Goal: Task Accomplishment & Management: Complete application form

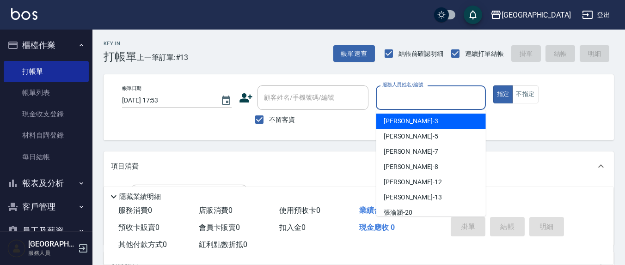
click at [411, 104] on input "服務人員姓名/編號" at bounding box center [430, 98] width 101 height 16
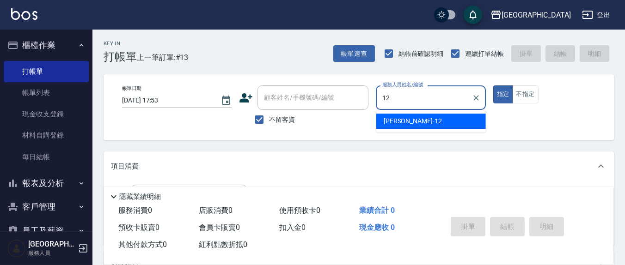
type input "12"
type button "true"
type input "[PERSON_NAME]-12"
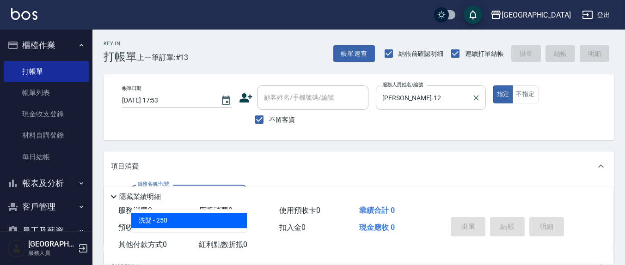
type input "洗髮(201)"
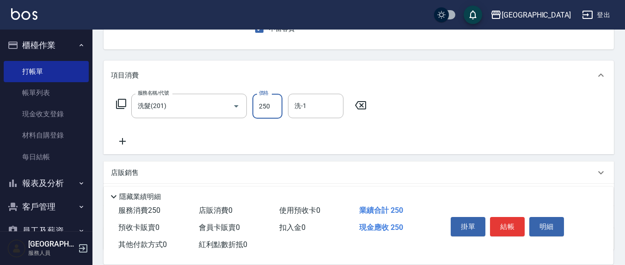
scroll to position [96, 0]
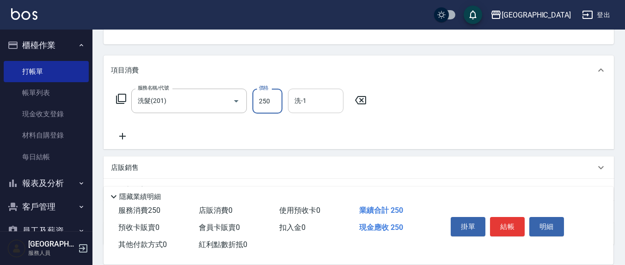
click at [321, 104] on input "洗-1" at bounding box center [315, 101] width 47 height 16
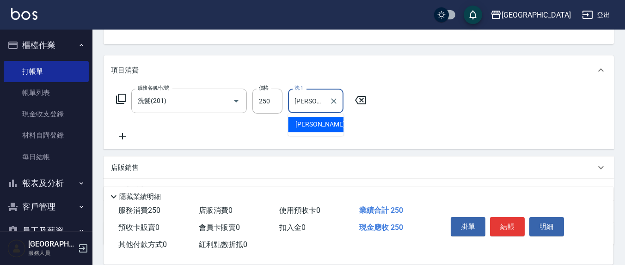
type input "[PERSON_NAME]-22"
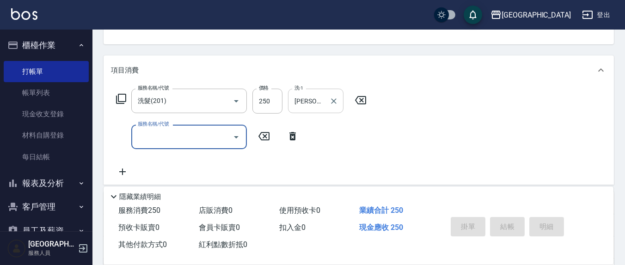
type input "[DATE] 19:20"
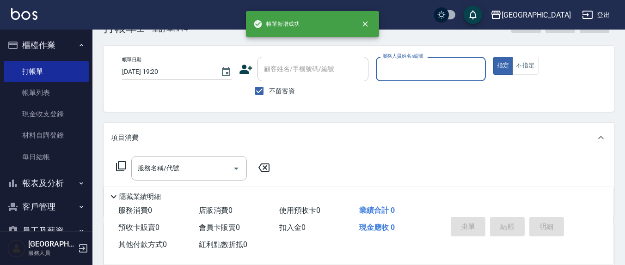
scroll to position [0, 0]
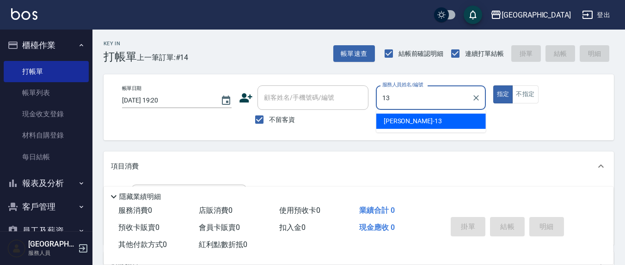
type input "[PERSON_NAME]-13"
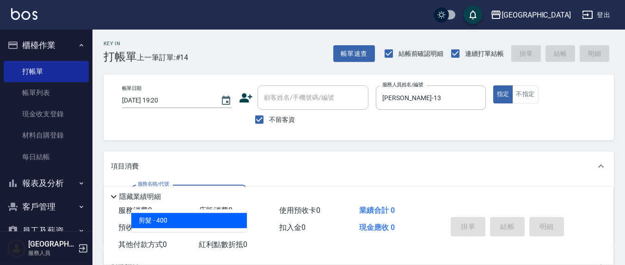
type input "剪髮(401)"
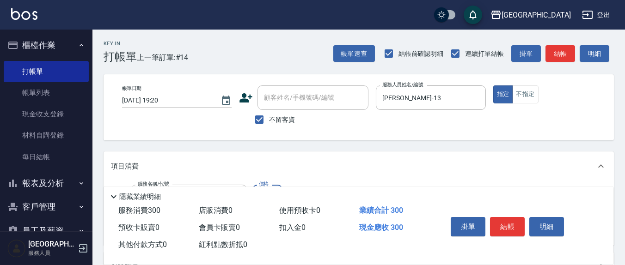
type input "300"
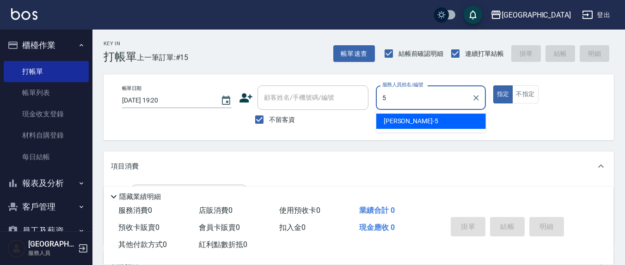
type input "[PERSON_NAME]5"
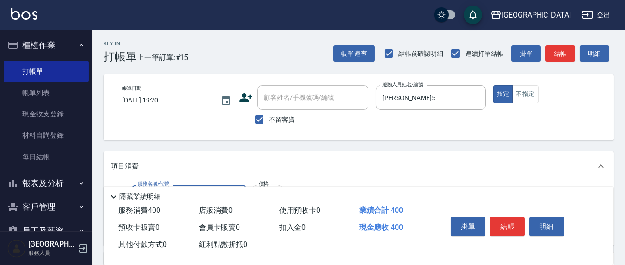
type input "剪髮(401)"
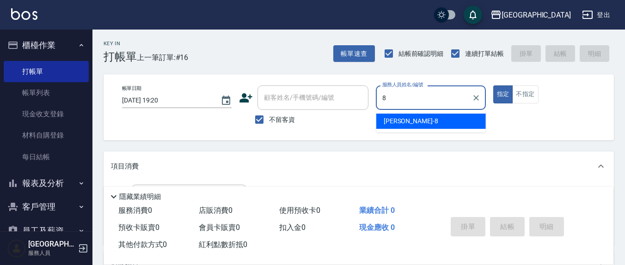
type input "[PERSON_NAME]-8"
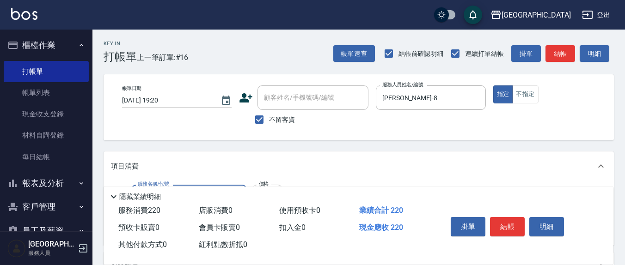
type input "單梳(601)"
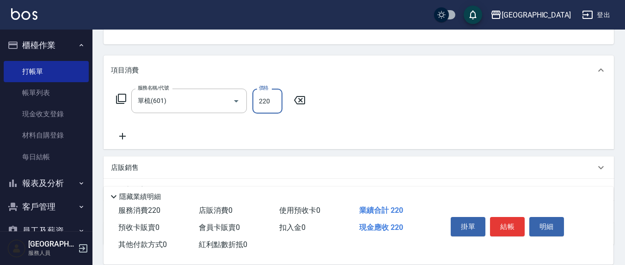
click at [274, 102] on input "220" at bounding box center [268, 101] width 30 height 25
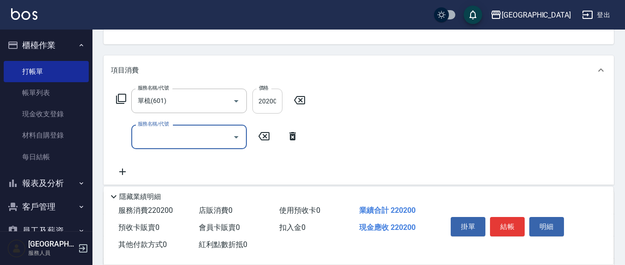
scroll to position [0, 0]
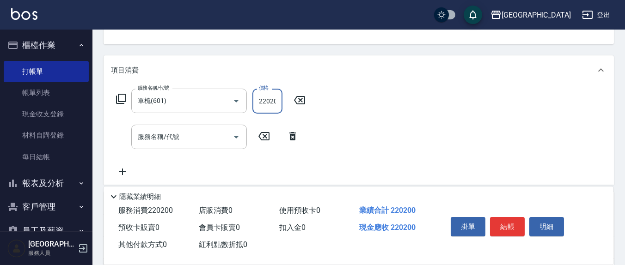
click at [275, 101] on input "220200" at bounding box center [268, 101] width 30 height 25
type input "200"
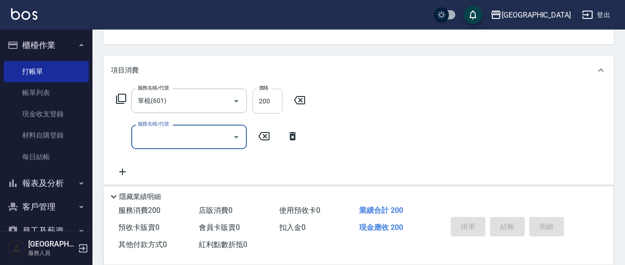
type input "[DATE] 19:21"
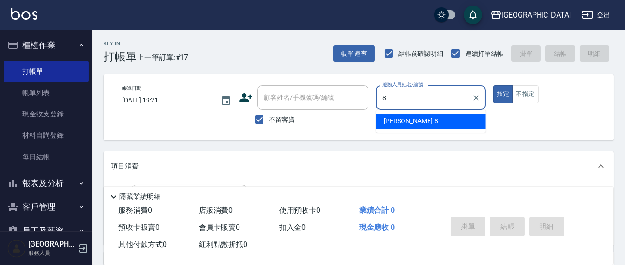
type input "[PERSON_NAME]-8"
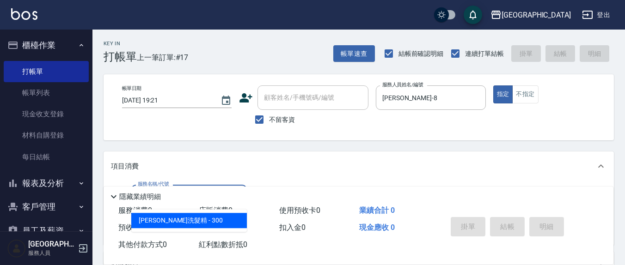
type input "[PERSON_NAME]洗髮精(210)"
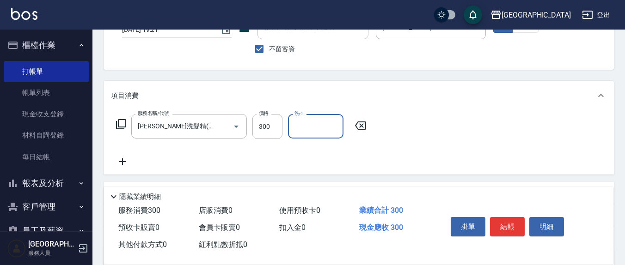
scroll to position [96, 0]
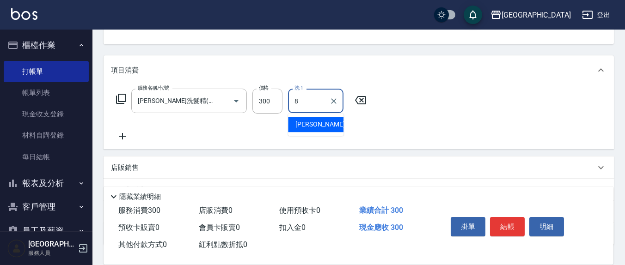
type input "[PERSON_NAME]-8"
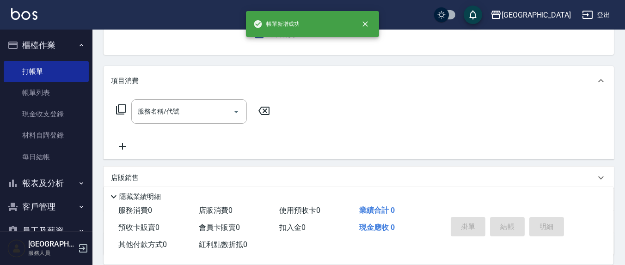
scroll to position [0, 0]
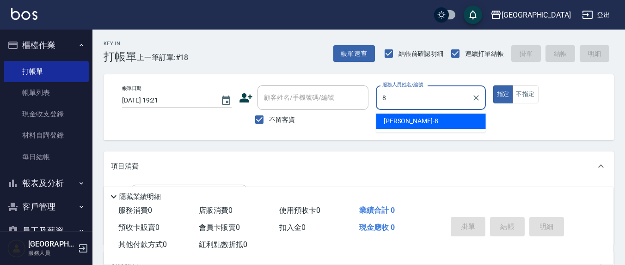
type input "[PERSON_NAME]-8"
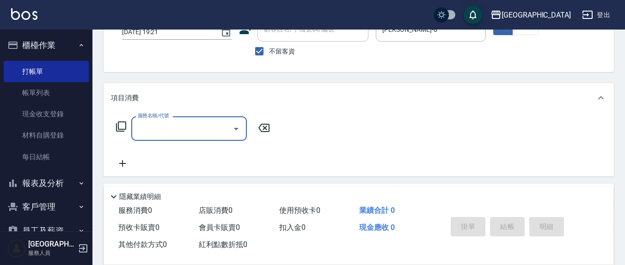
scroll to position [96, 0]
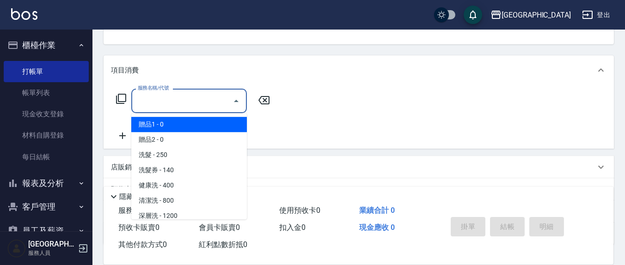
click at [191, 97] on input "服務名稱/代號" at bounding box center [182, 101] width 93 height 16
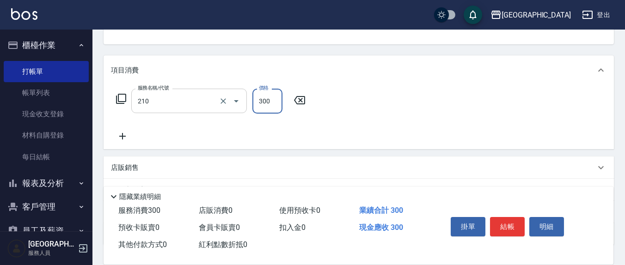
type input "[PERSON_NAME]洗髮精(210)"
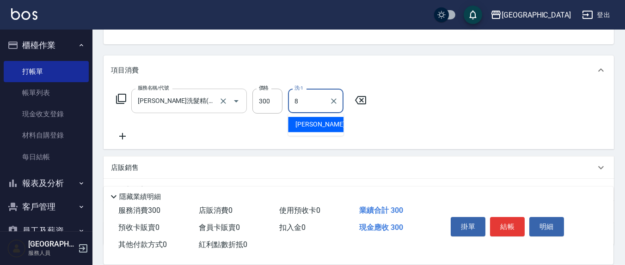
type input "[PERSON_NAME]-8"
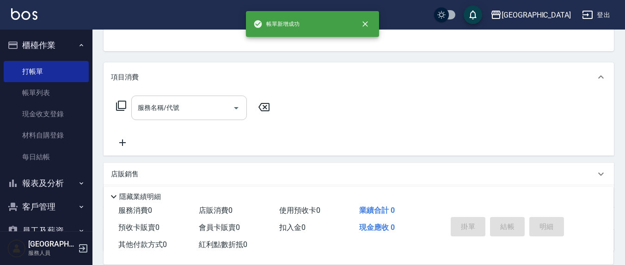
scroll to position [0, 0]
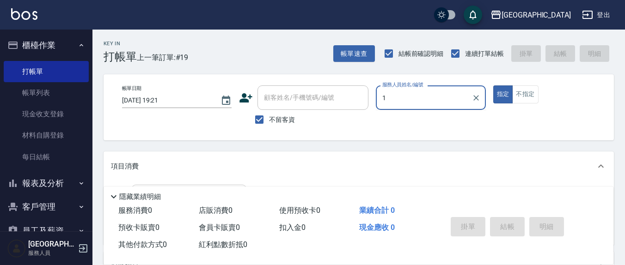
type input "1"
click at [494, 86] on button "指定" at bounding box center [504, 95] width 20 height 18
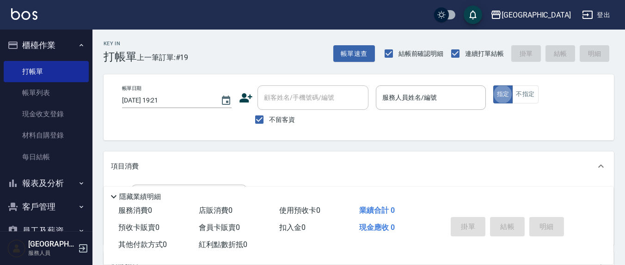
click at [422, 101] on div "服務人員姓名/編號 服務人員姓名/編號" at bounding box center [431, 98] width 110 height 25
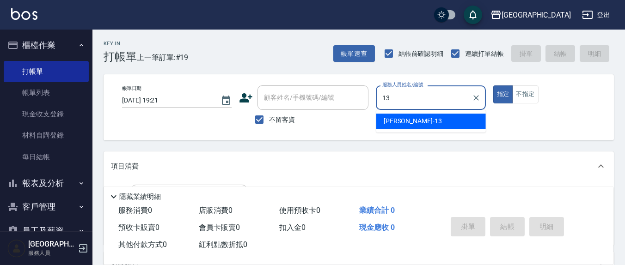
type input "[PERSON_NAME]-13"
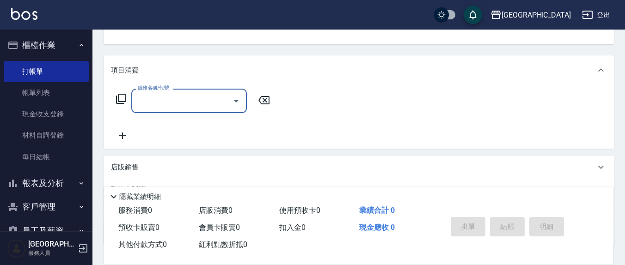
scroll to position [163, 0]
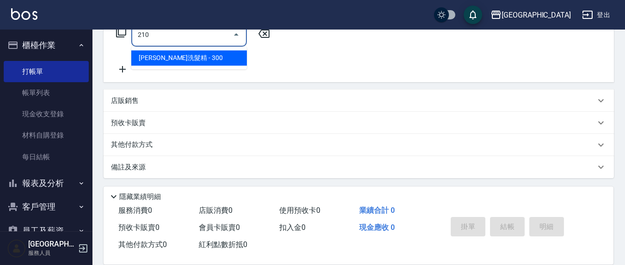
type input "[PERSON_NAME]洗髮精(210)"
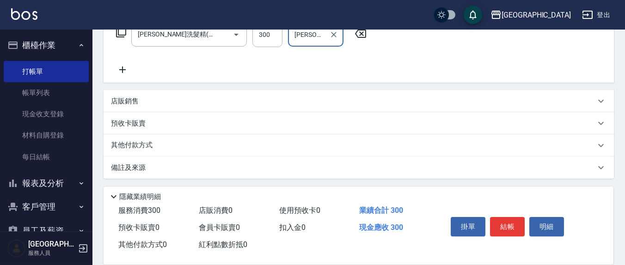
type input "[PERSON_NAME]-22"
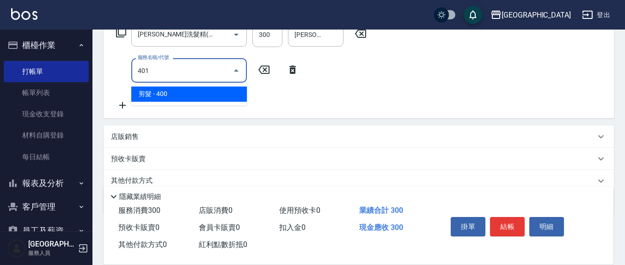
type input "剪髮(401)"
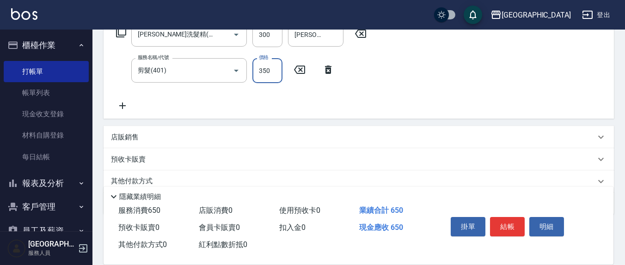
type input "350"
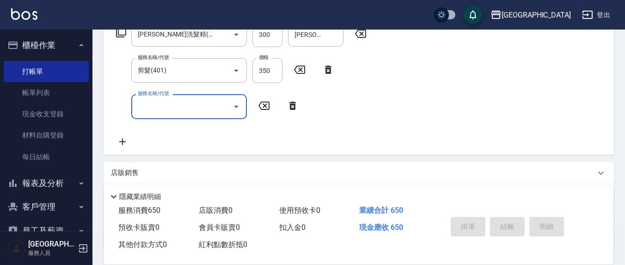
type input "[DATE] 19:22"
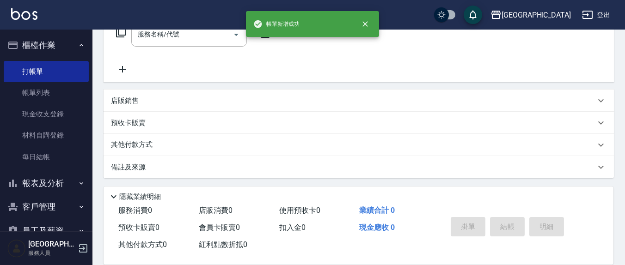
scroll to position [0, 0]
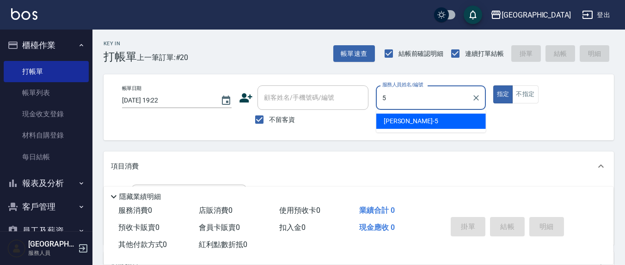
type input "[PERSON_NAME]5"
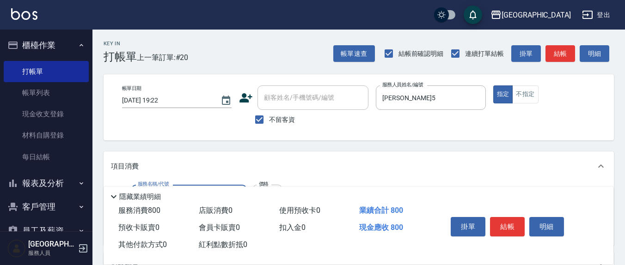
type input "清潔洗(207)"
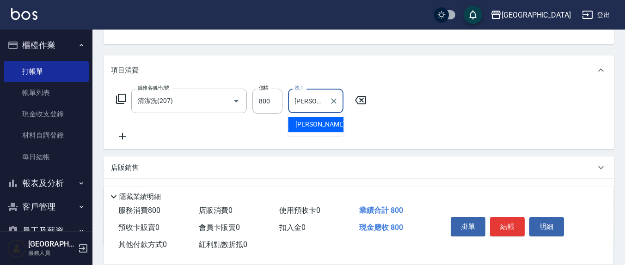
type input "[PERSON_NAME]-8"
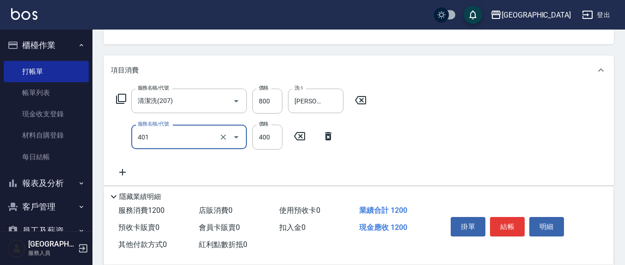
type input "剪髮(401)"
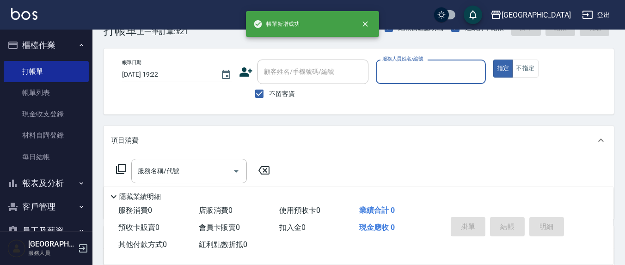
scroll to position [0, 0]
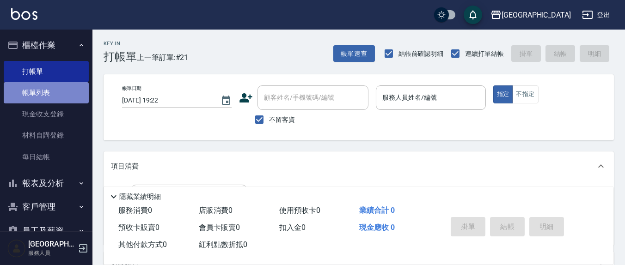
click at [54, 97] on link "帳單列表" at bounding box center [46, 92] width 85 height 21
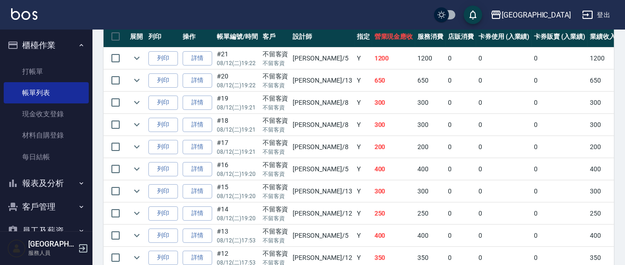
scroll to position [164, 0]
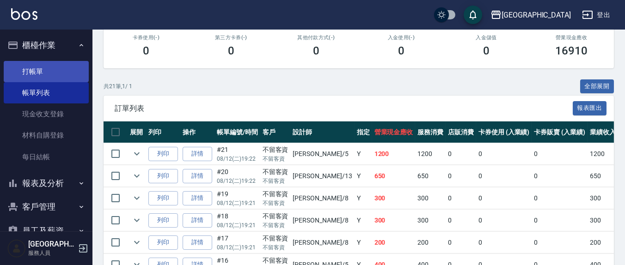
click at [21, 70] on link "打帳單" at bounding box center [46, 71] width 85 height 21
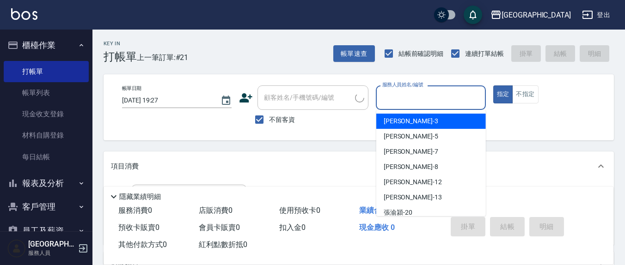
click at [433, 102] on input "服務人員姓名/編號" at bounding box center [430, 98] width 101 height 16
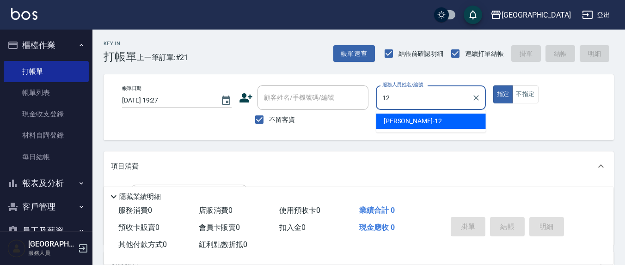
type input "12"
type button "true"
type input "[PERSON_NAME]-12"
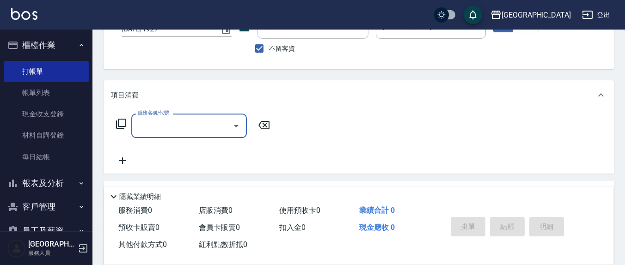
scroll to position [96, 0]
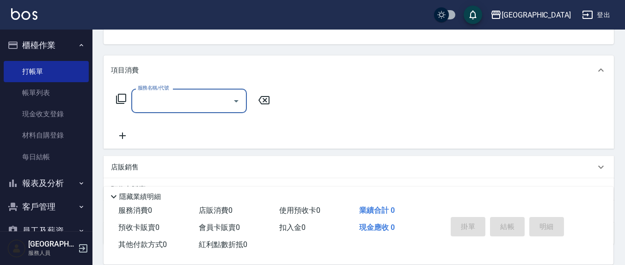
click at [199, 101] on input "服務名稱/代號" at bounding box center [182, 101] width 93 height 16
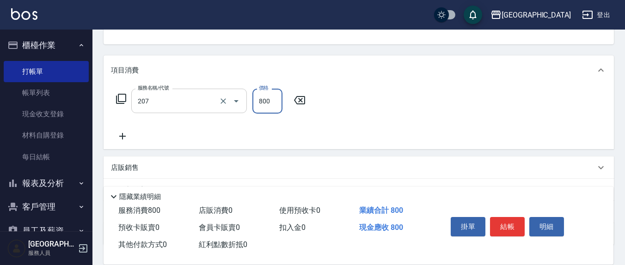
type input "清潔洗(207)"
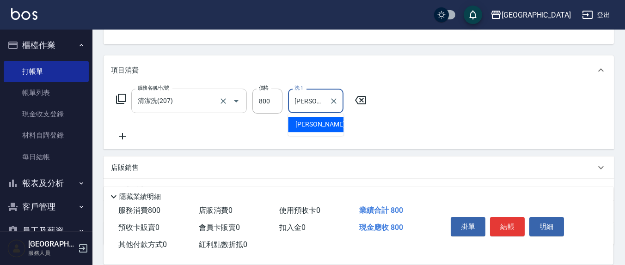
type input "[PERSON_NAME]-21"
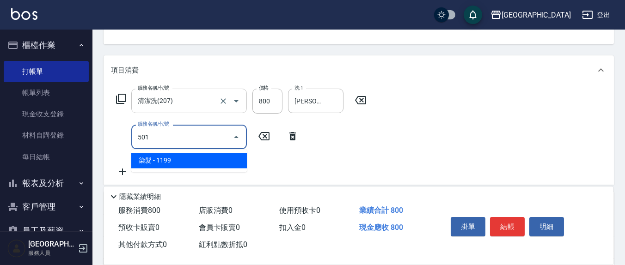
type input "染髮(501)"
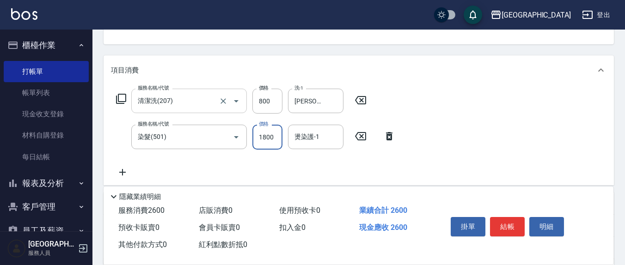
type input "1800"
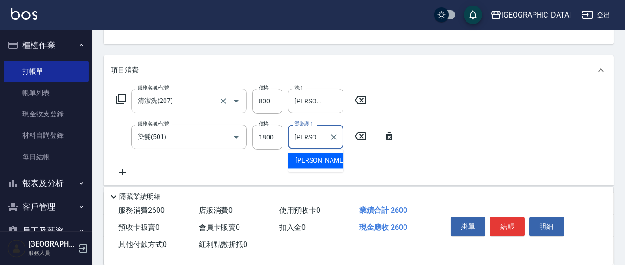
type input "[PERSON_NAME]-21"
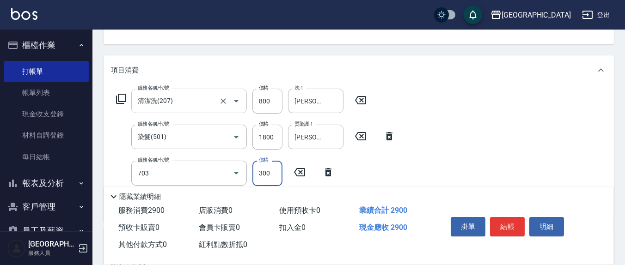
type input "(1236)設計師(703)"
type input "200"
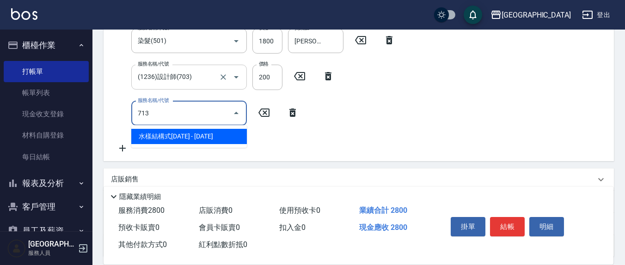
type input "713"
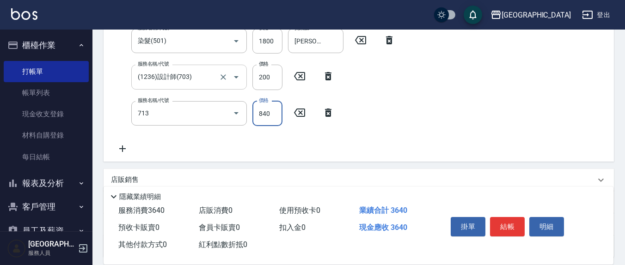
type input "840"
type input "水樣結構式1200(713)"
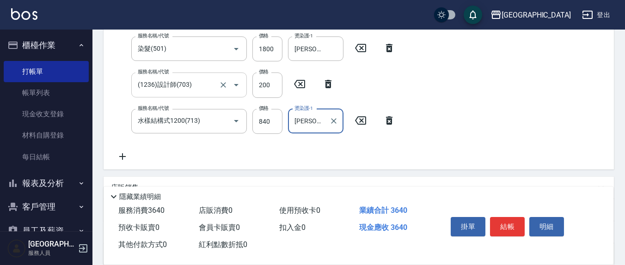
type input "[PERSON_NAME]-21"
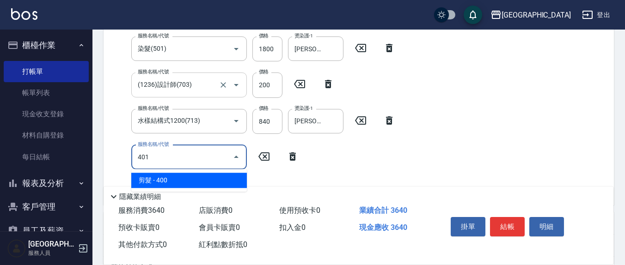
type input "剪髮(401)"
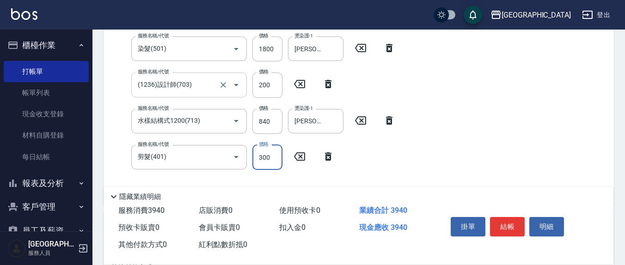
type input "300"
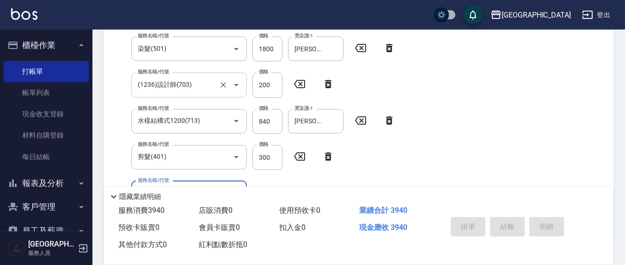
scroll to position [0, 0]
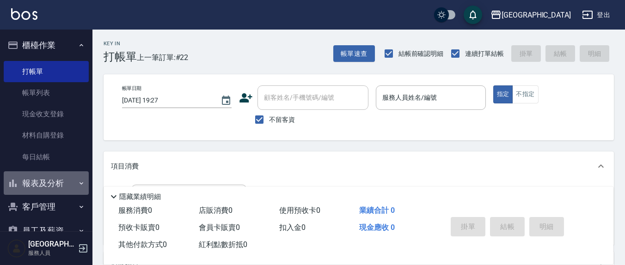
click at [79, 180] on icon "button" at bounding box center [81, 183] width 7 height 7
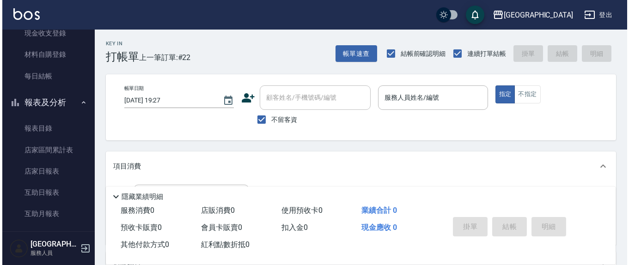
scroll to position [96, 0]
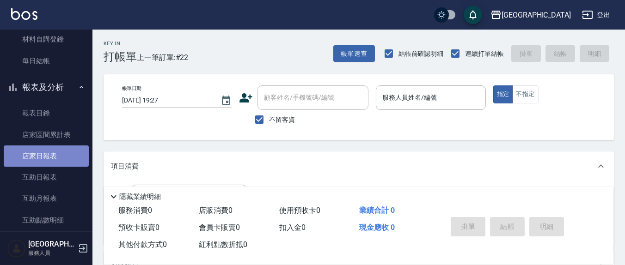
click at [60, 158] on link "店家日報表" at bounding box center [46, 156] width 85 height 21
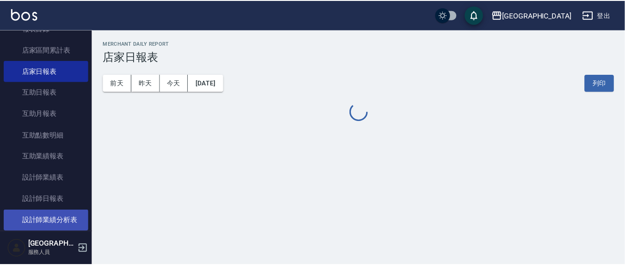
scroll to position [192, 0]
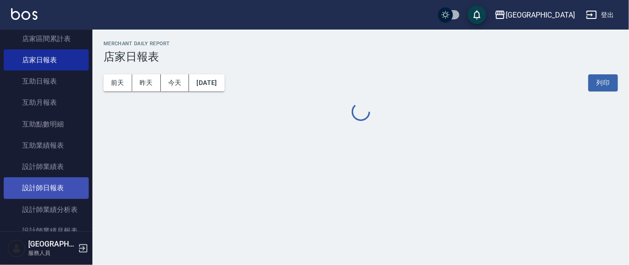
click at [60, 187] on link "設計師日報表" at bounding box center [46, 188] width 85 height 21
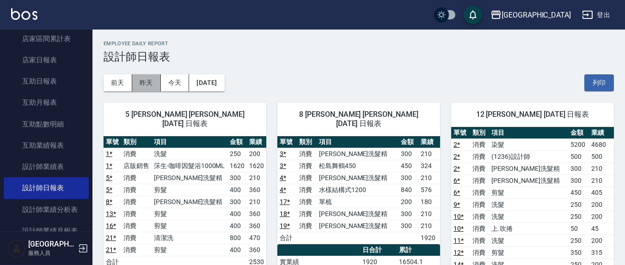
click at [148, 88] on button "昨天" at bounding box center [146, 82] width 29 height 17
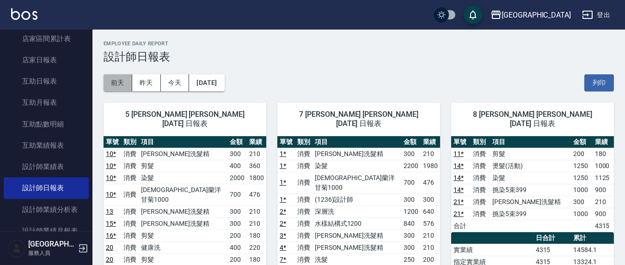
click at [122, 85] on button "前天" at bounding box center [118, 82] width 29 height 17
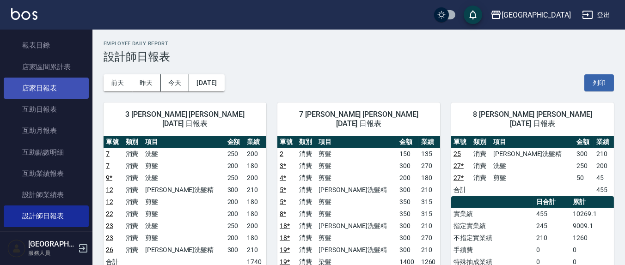
scroll to position [192, 0]
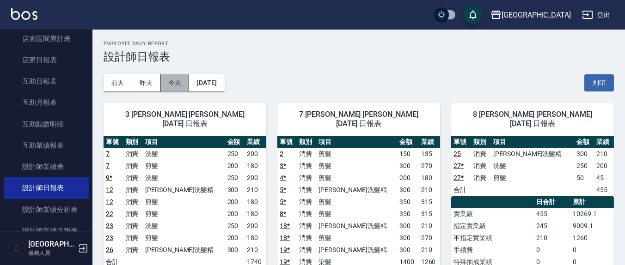
click at [177, 78] on button "今天" at bounding box center [175, 82] width 29 height 17
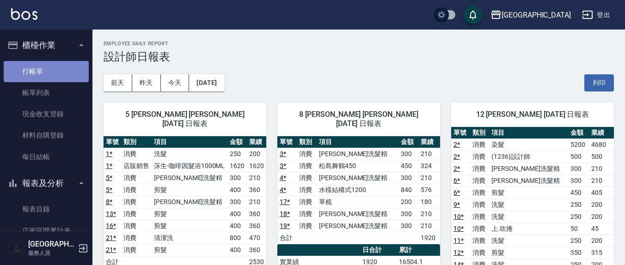
click at [59, 75] on link "打帳單" at bounding box center [46, 71] width 85 height 21
